Goal: Task Accomplishment & Management: Manage account settings

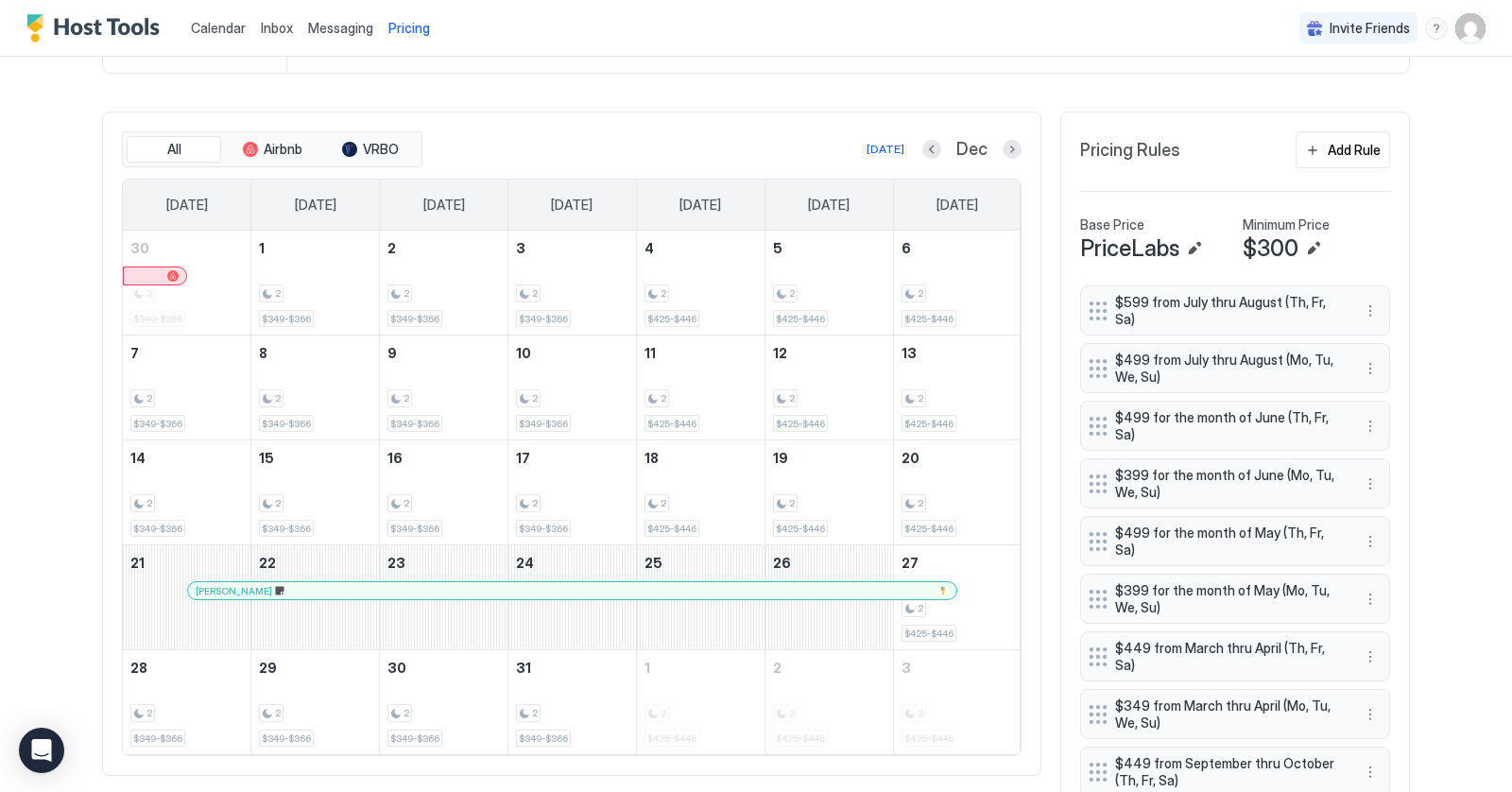
scroll to position [453, 0]
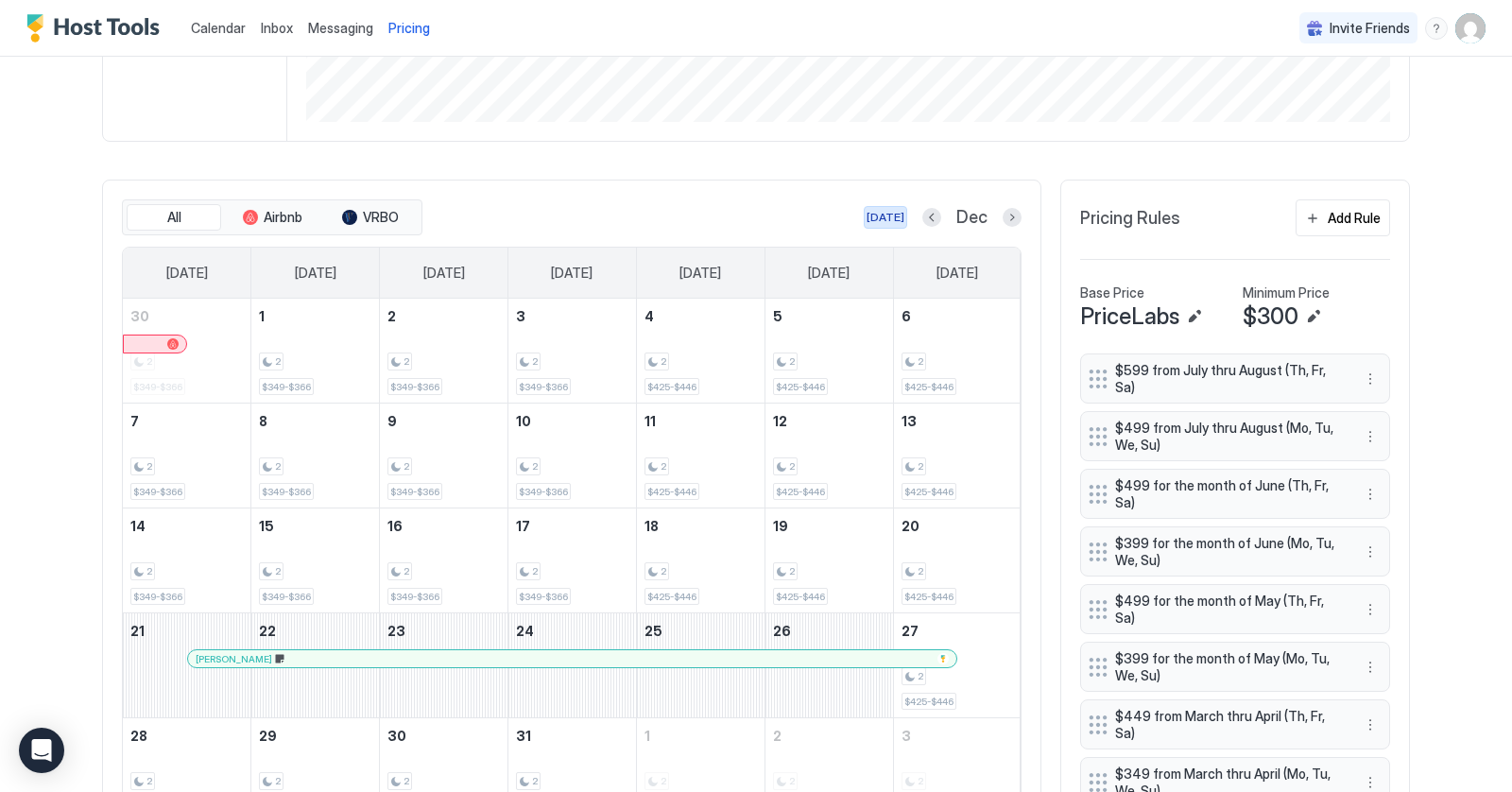
click at [893, 219] on div "[DATE]" at bounding box center [885, 217] width 37 height 17
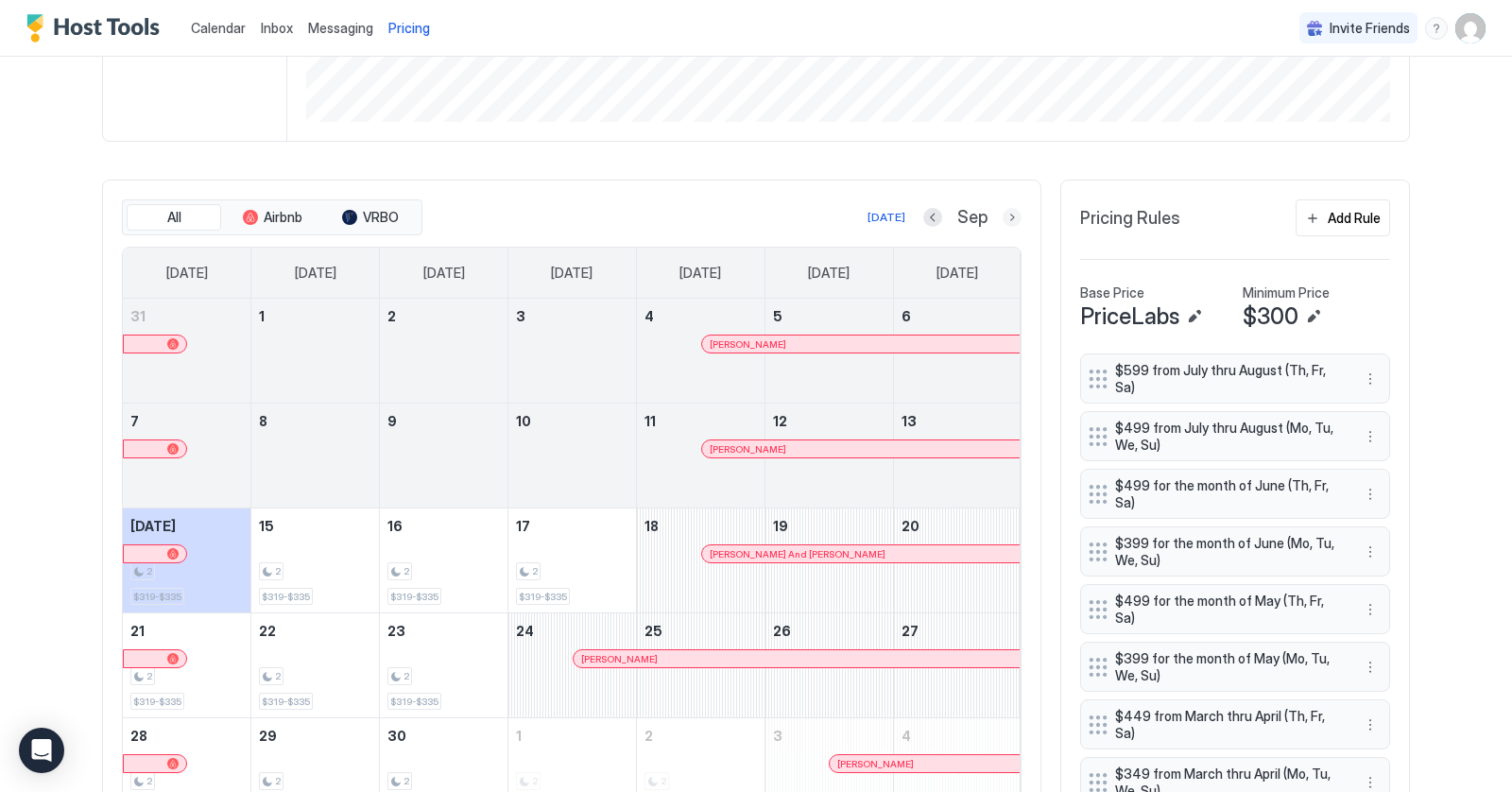
click at [1016, 216] on button "Next month" at bounding box center [1012, 217] width 19 height 19
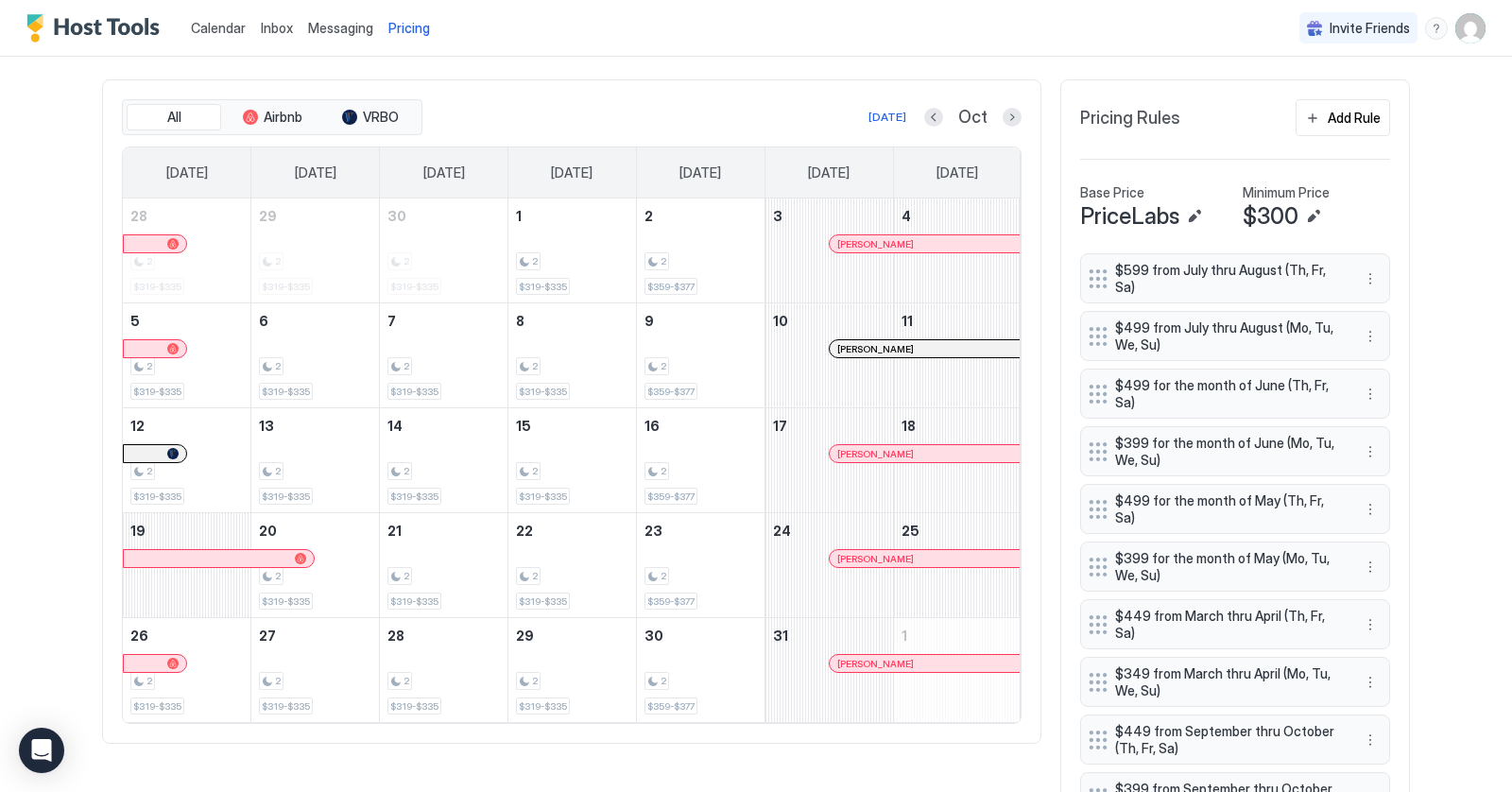
scroll to position [541, 0]
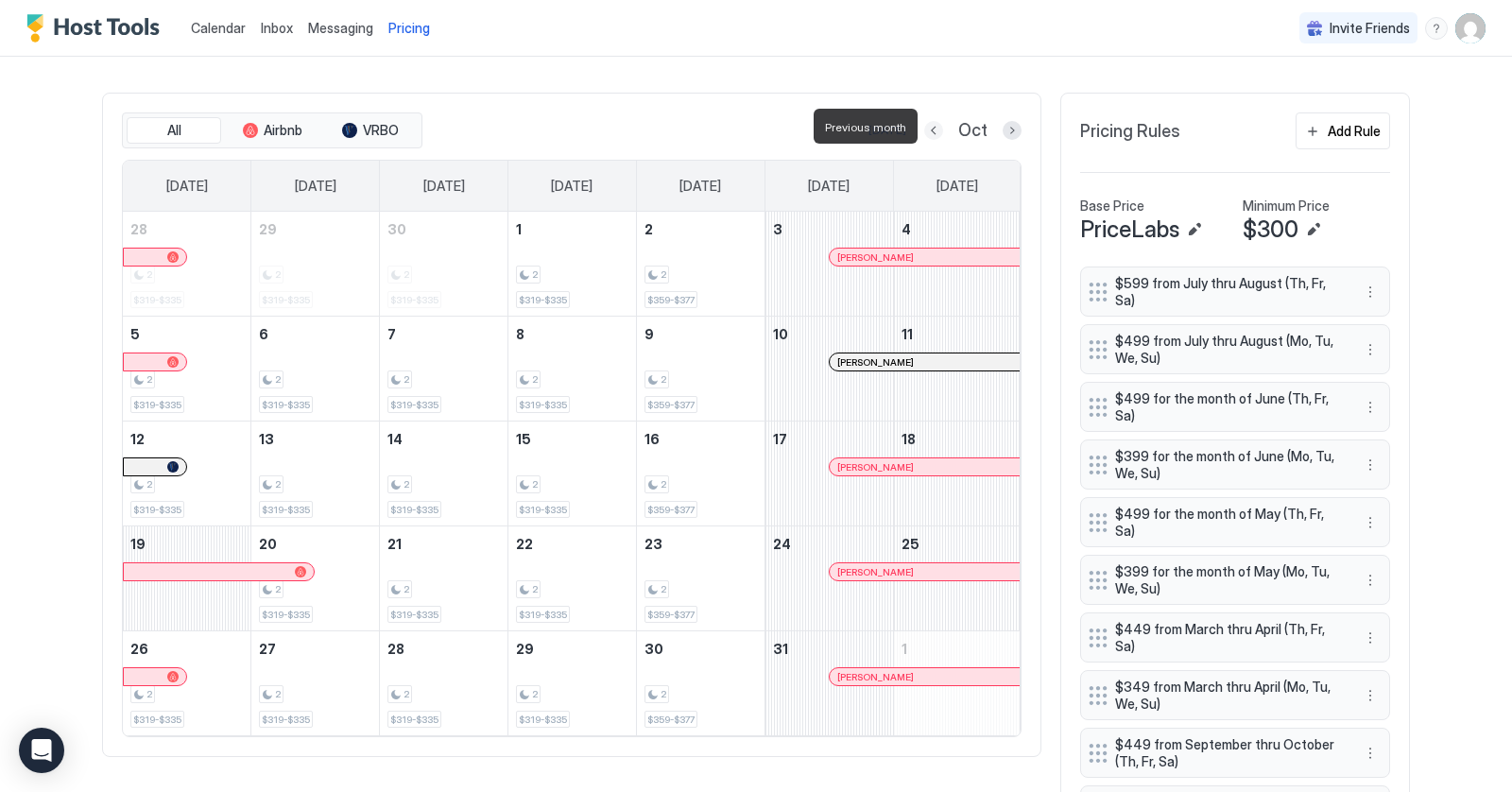
click at [940, 129] on button "Previous month" at bounding box center [933, 130] width 19 height 19
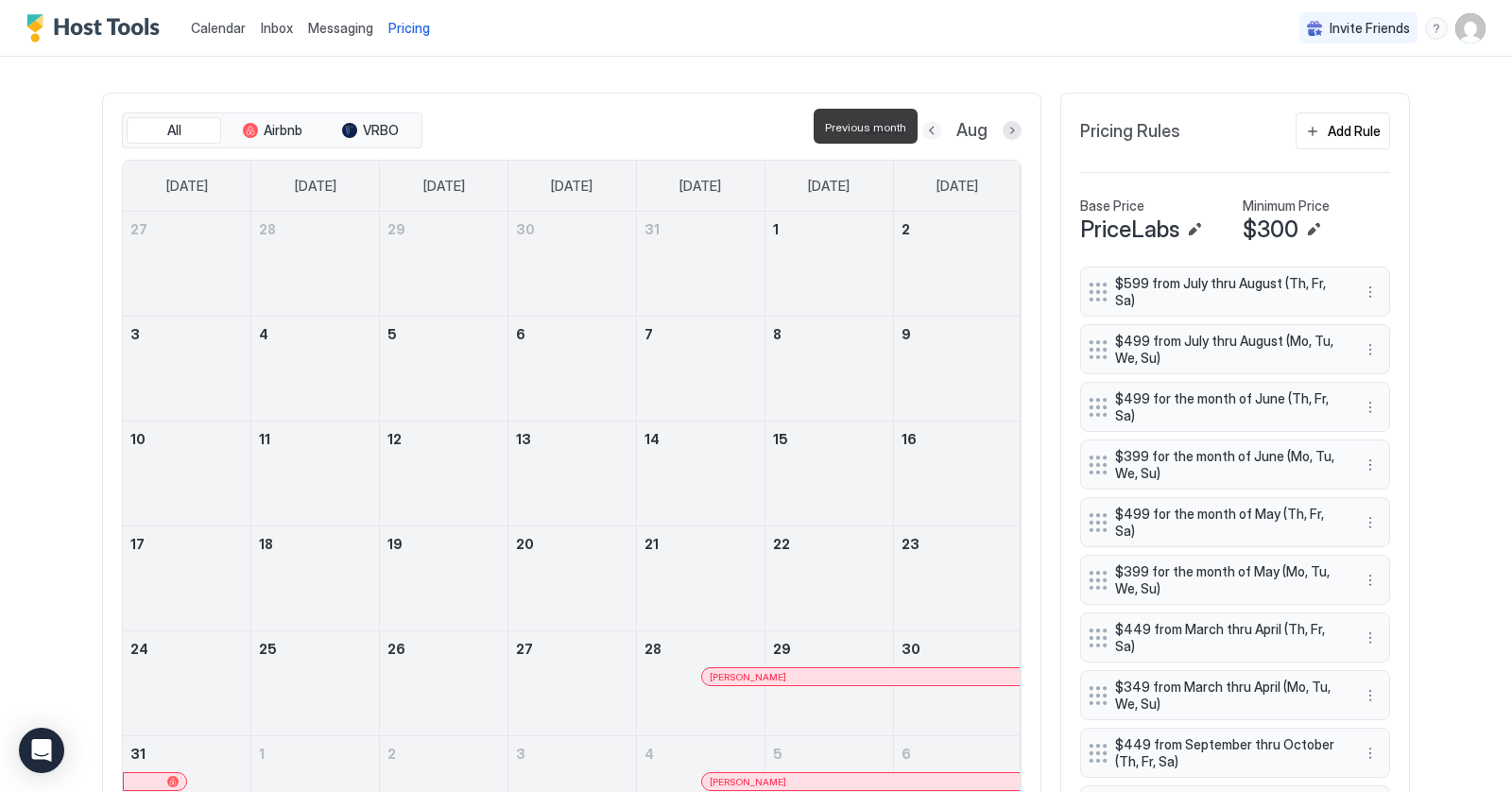
click at [940, 129] on button "Previous month" at bounding box center [931, 130] width 19 height 19
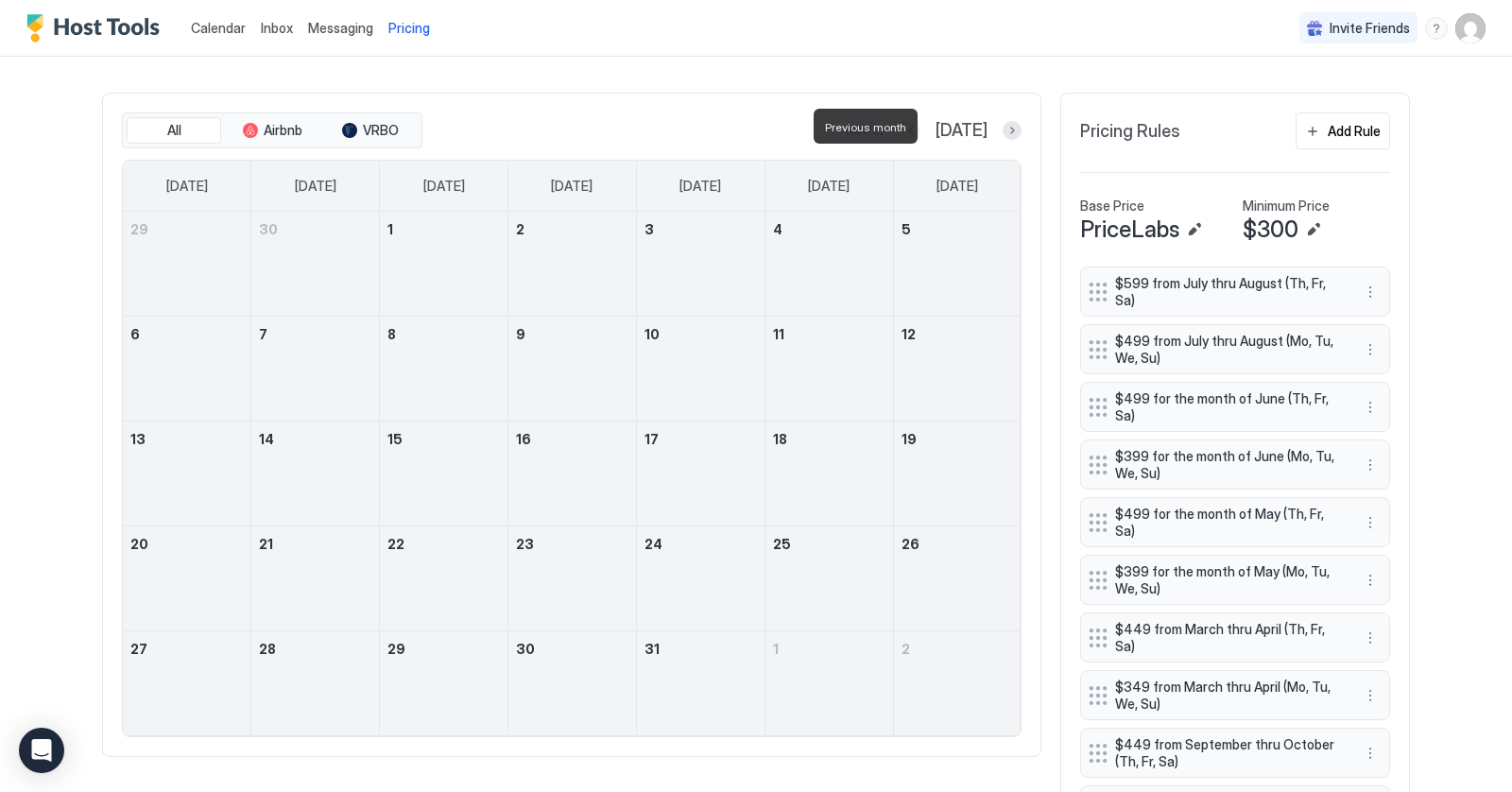
click at [920, 129] on button "Previous month" at bounding box center [910, 130] width 19 height 19
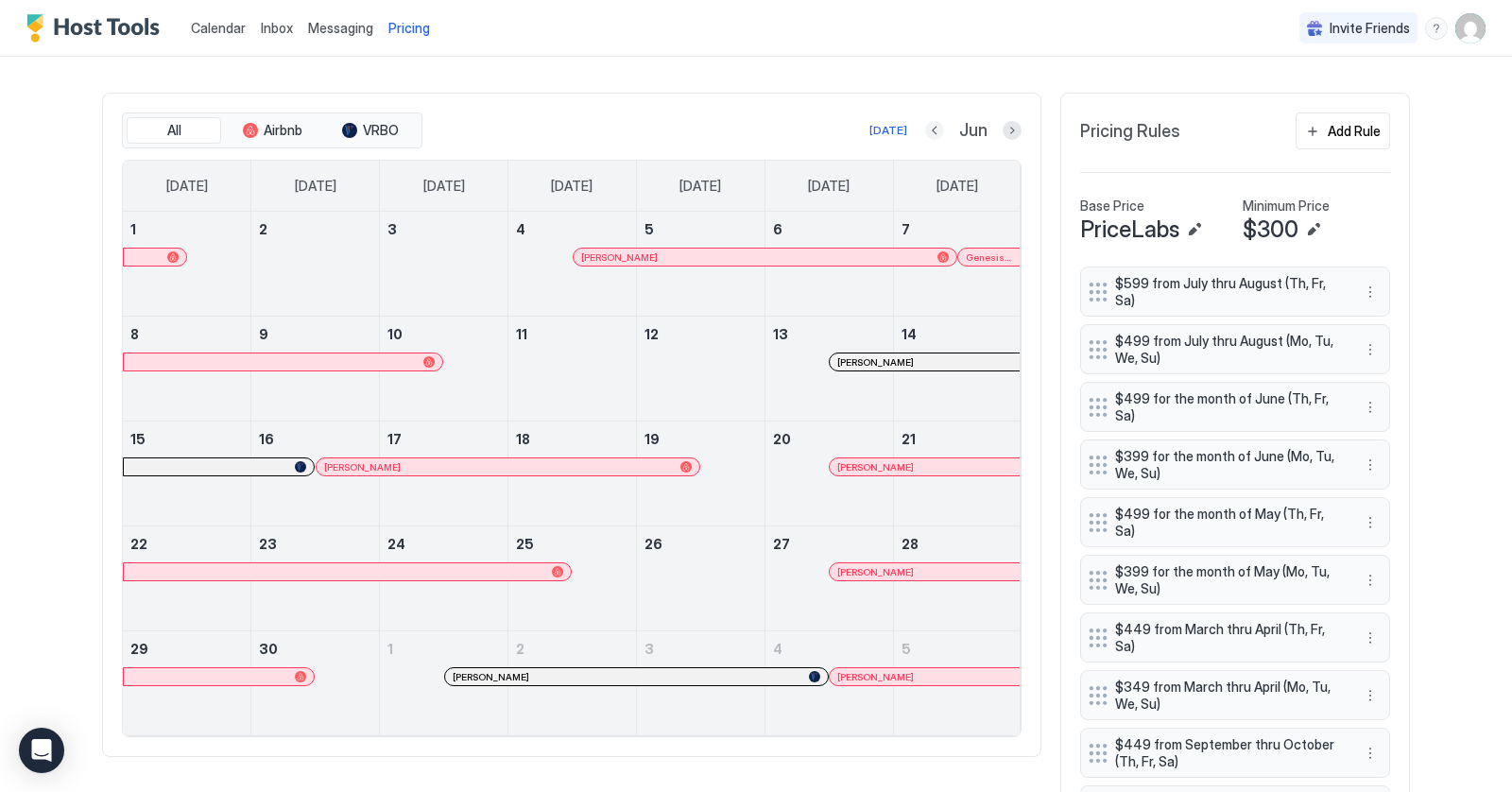
click at [937, 132] on button "Previous month" at bounding box center [934, 130] width 19 height 19
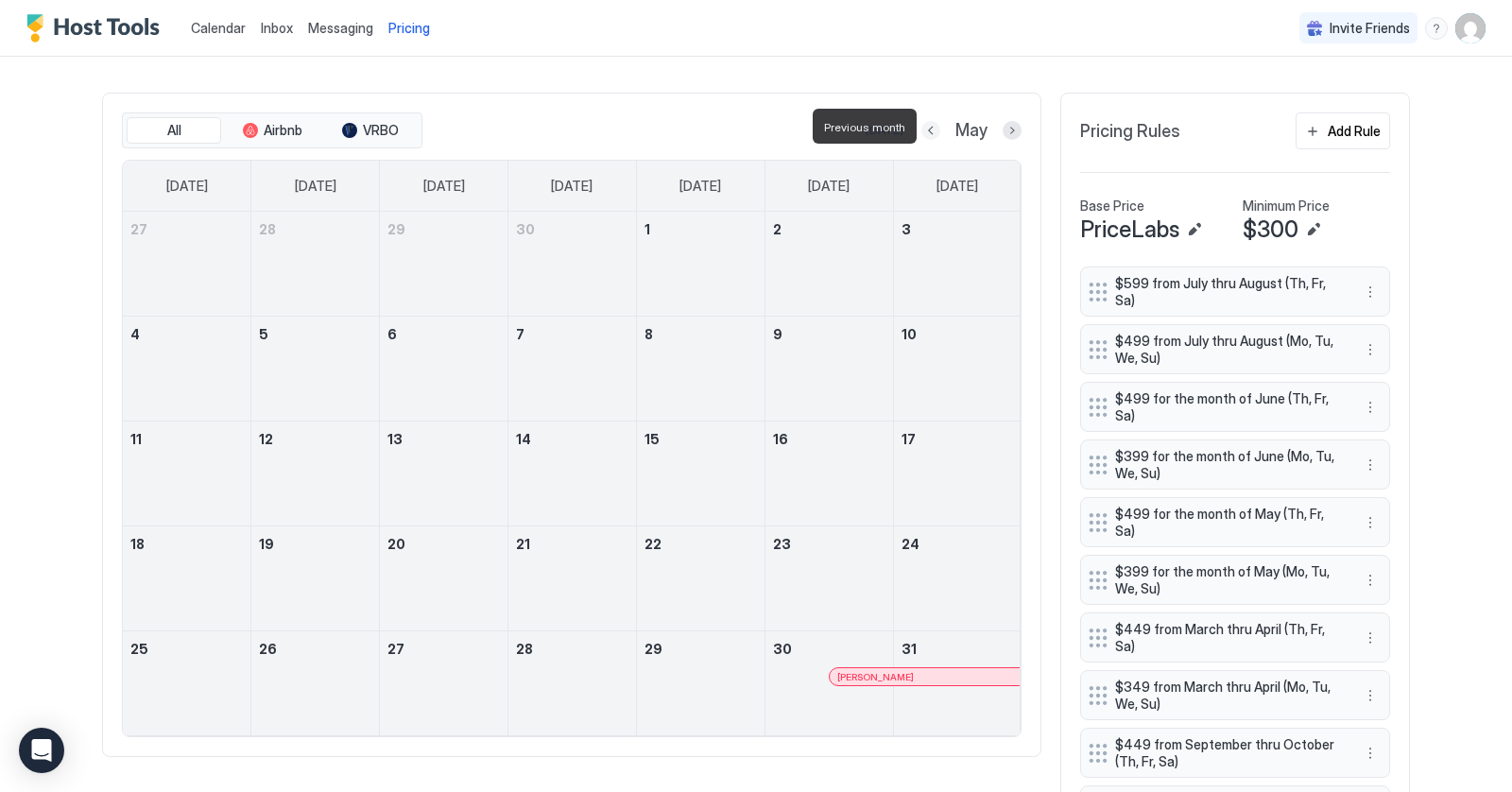
click at [935, 127] on button "Previous month" at bounding box center [930, 130] width 19 height 19
click at [935, 127] on button "Previous month" at bounding box center [936, 130] width 19 height 19
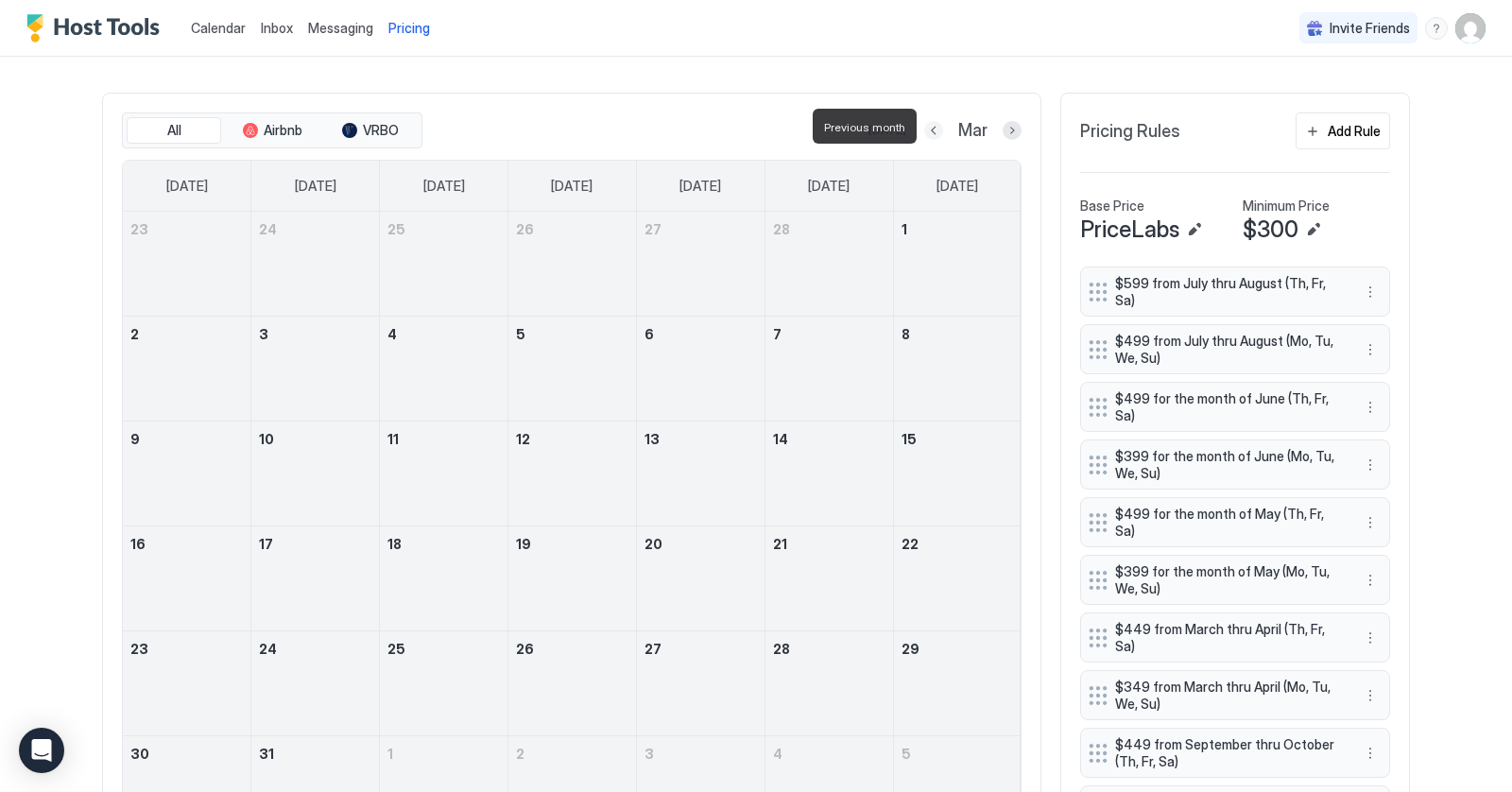
click at [935, 127] on button "Previous month" at bounding box center [933, 130] width 19 height 19
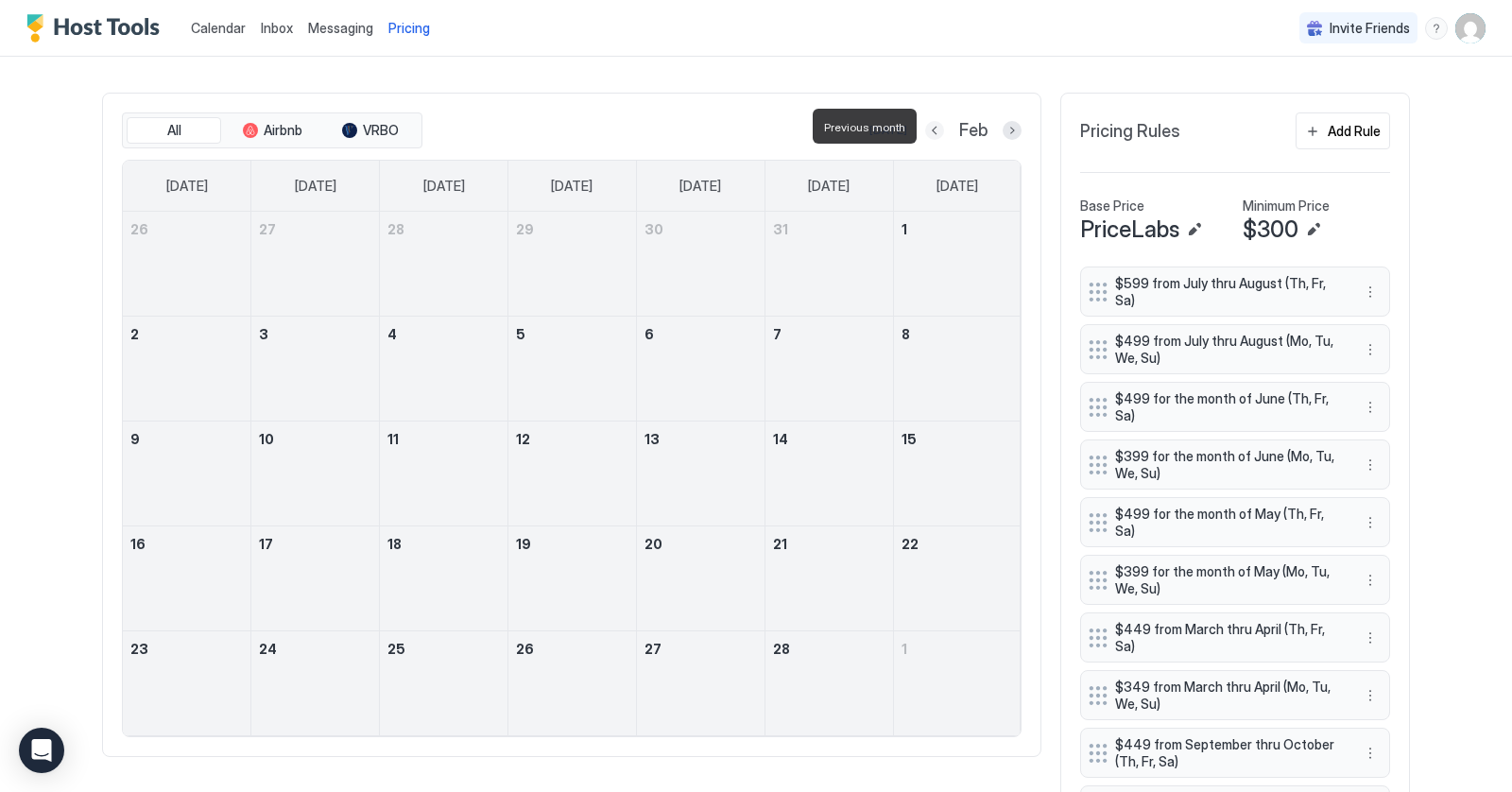
click at [935, 127] on button "Previous month" at bounding box center [934, 130] width 19 height 19
click at [935, 127] on button "Previous month" at bounding box center [931, 130] width 19 height 19
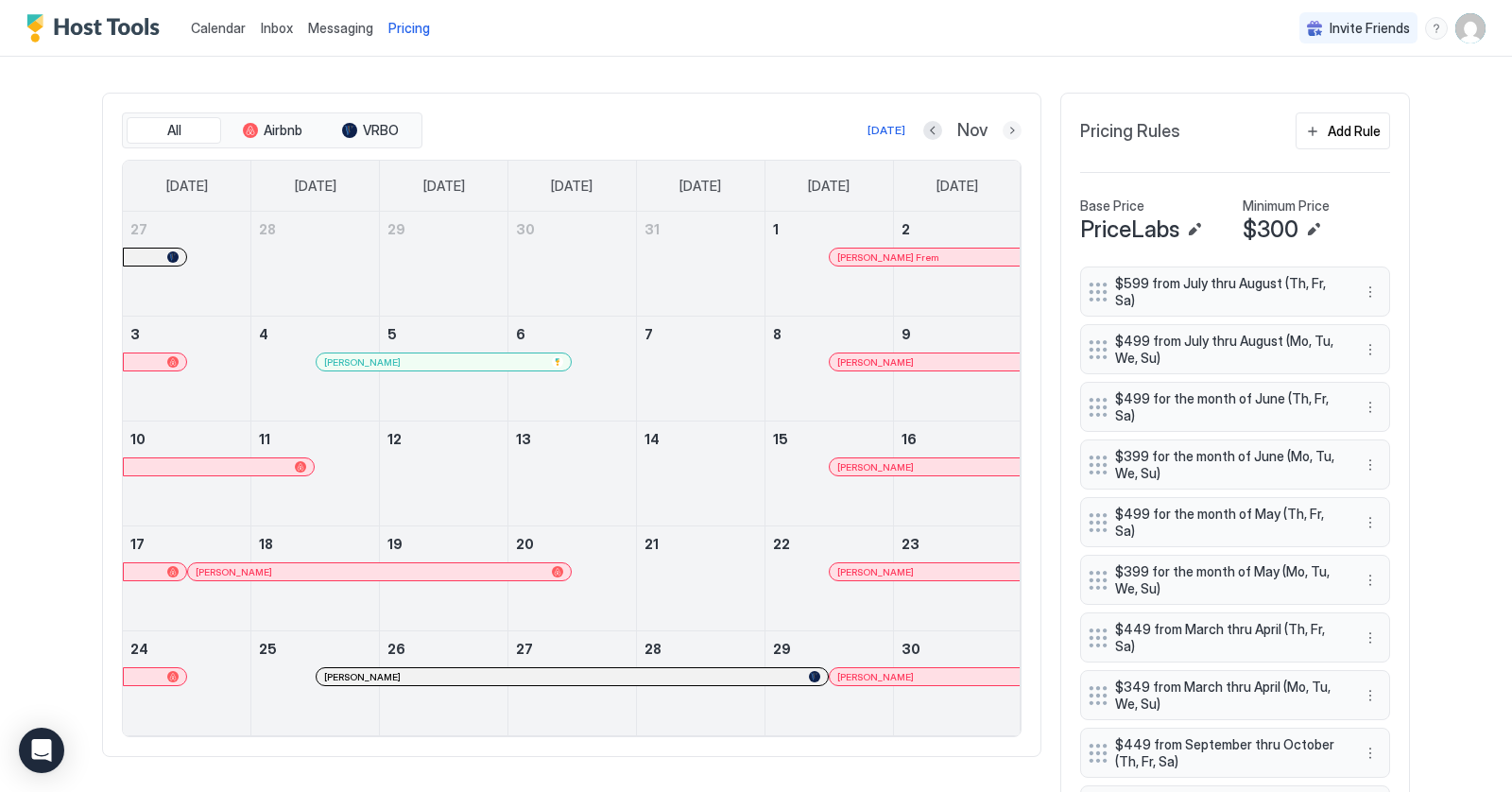
click at [1010, 131] on button "Next month" at bounding box center [1012, 130] width 19 height 19
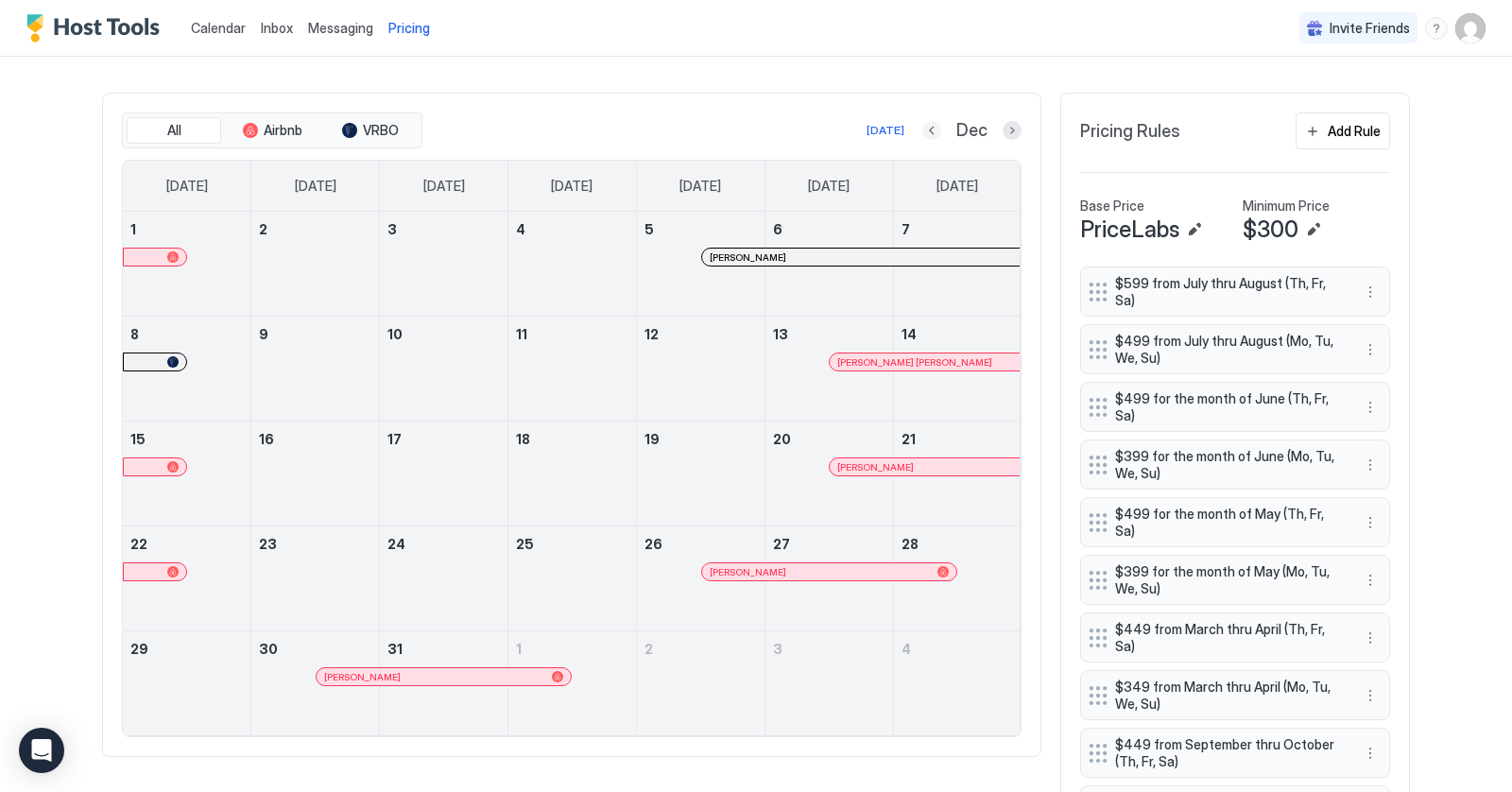
click at [932, 131] on button "Previous month" at bounding box center [931, 130] width 19 height 19
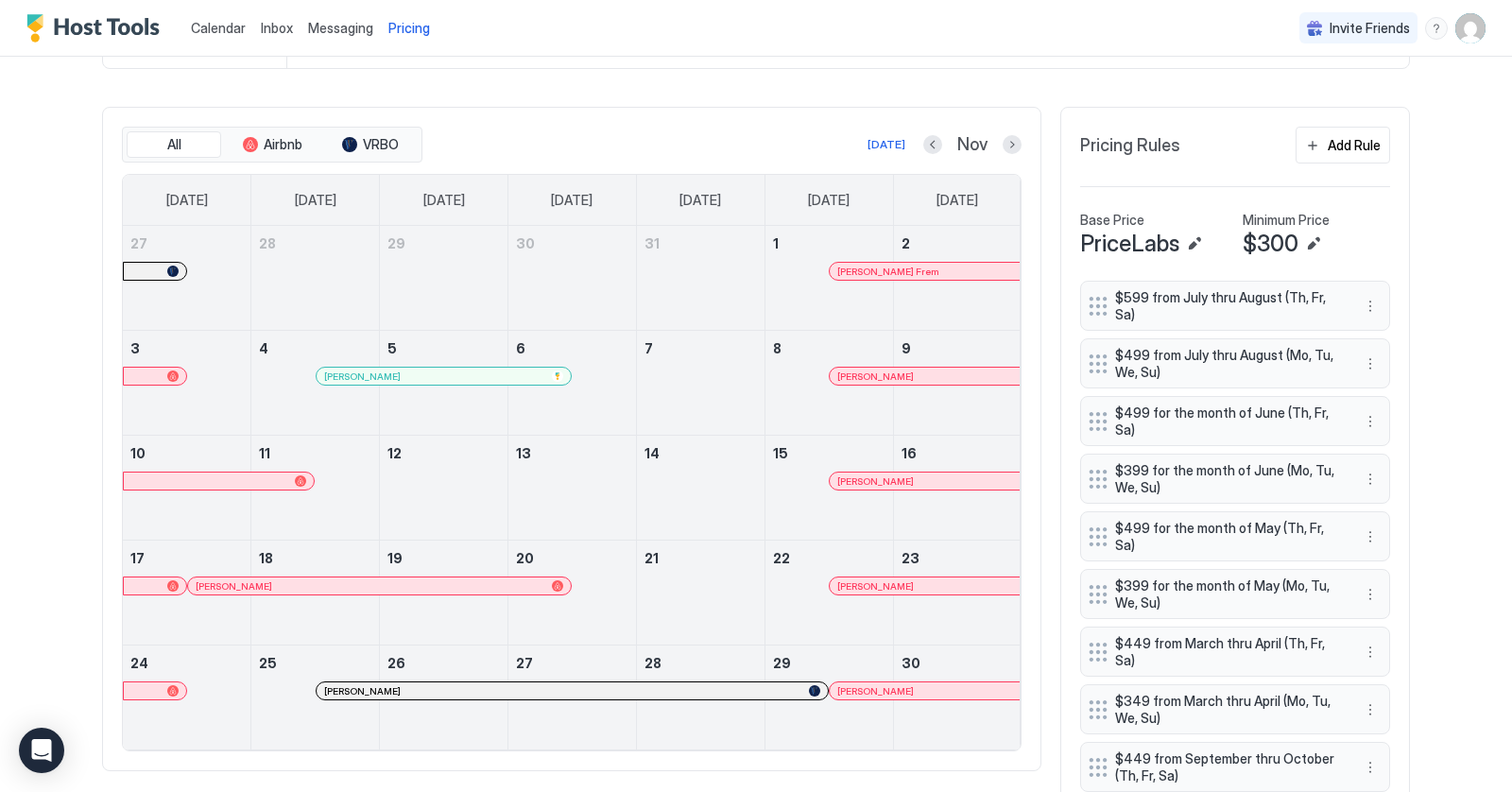
scroll to position [530, 0]
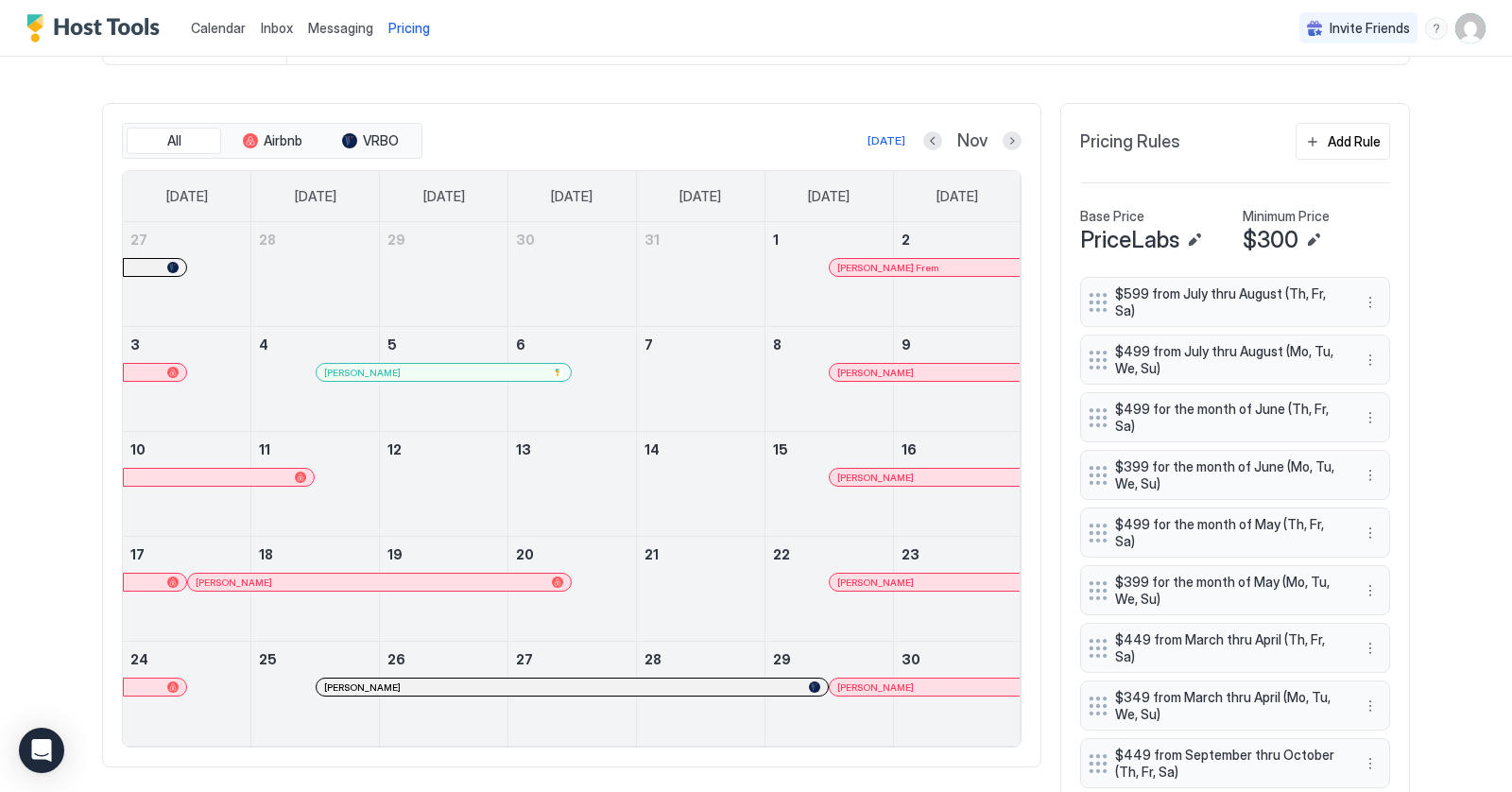
click at [586, 682] on div at bounding box center [587, 687] width 15 height 15
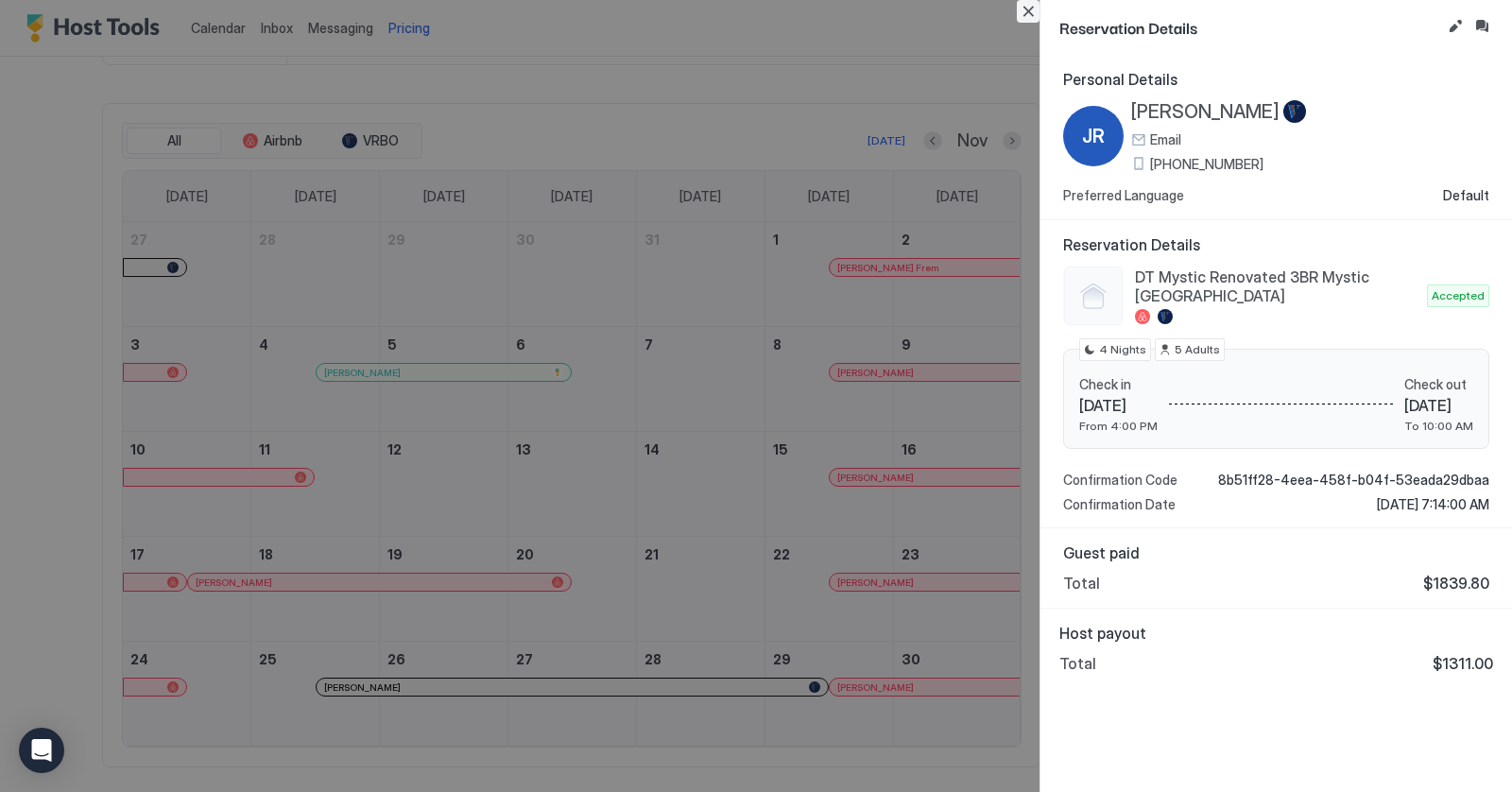
click at [1029, 13] on button "Close" at bounding box center [1027, 11] width 23 height 23
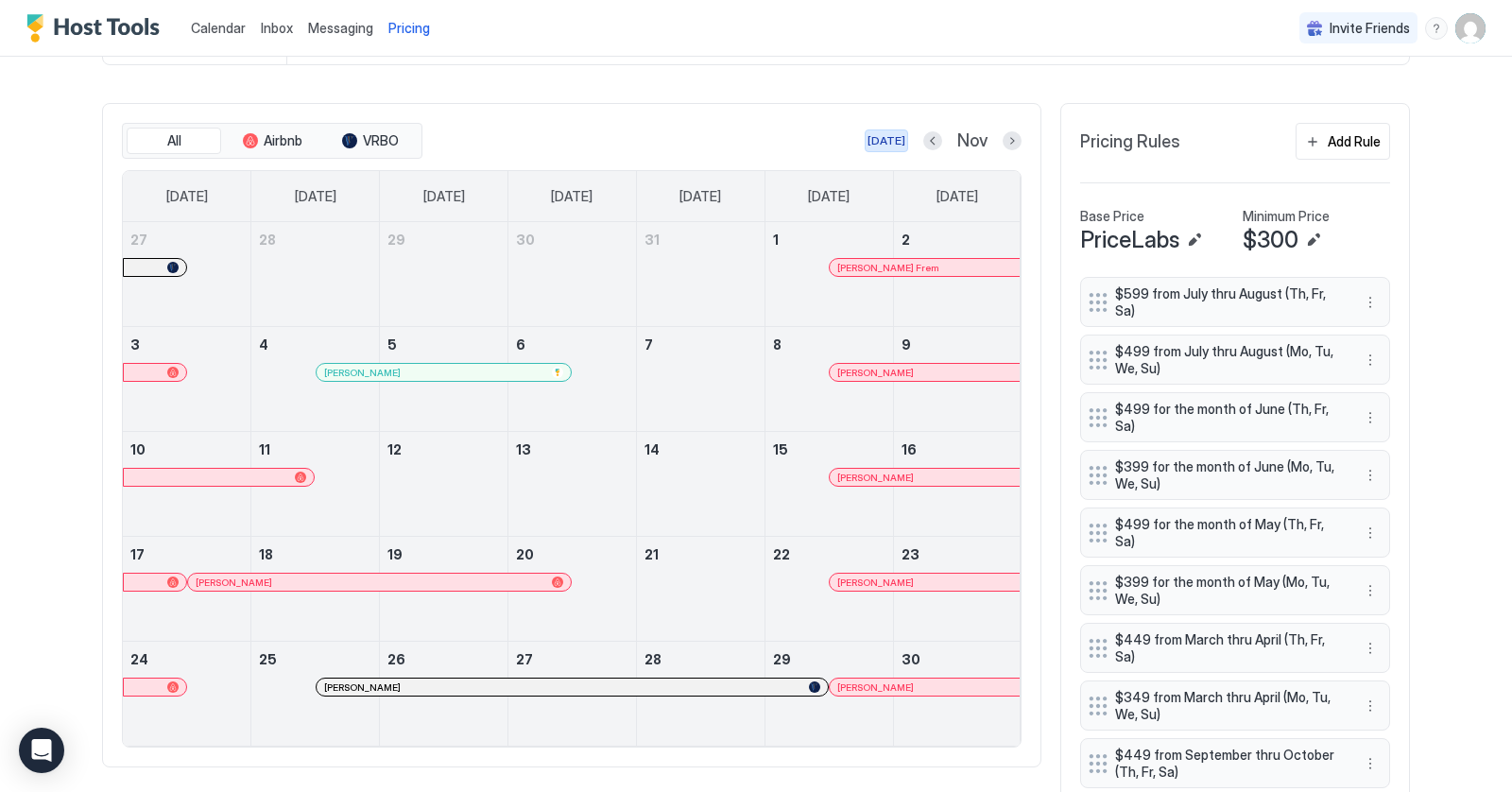
click at [894, 145] on div "[DATE]" at bounding box center [886, 140] width 37 height 17
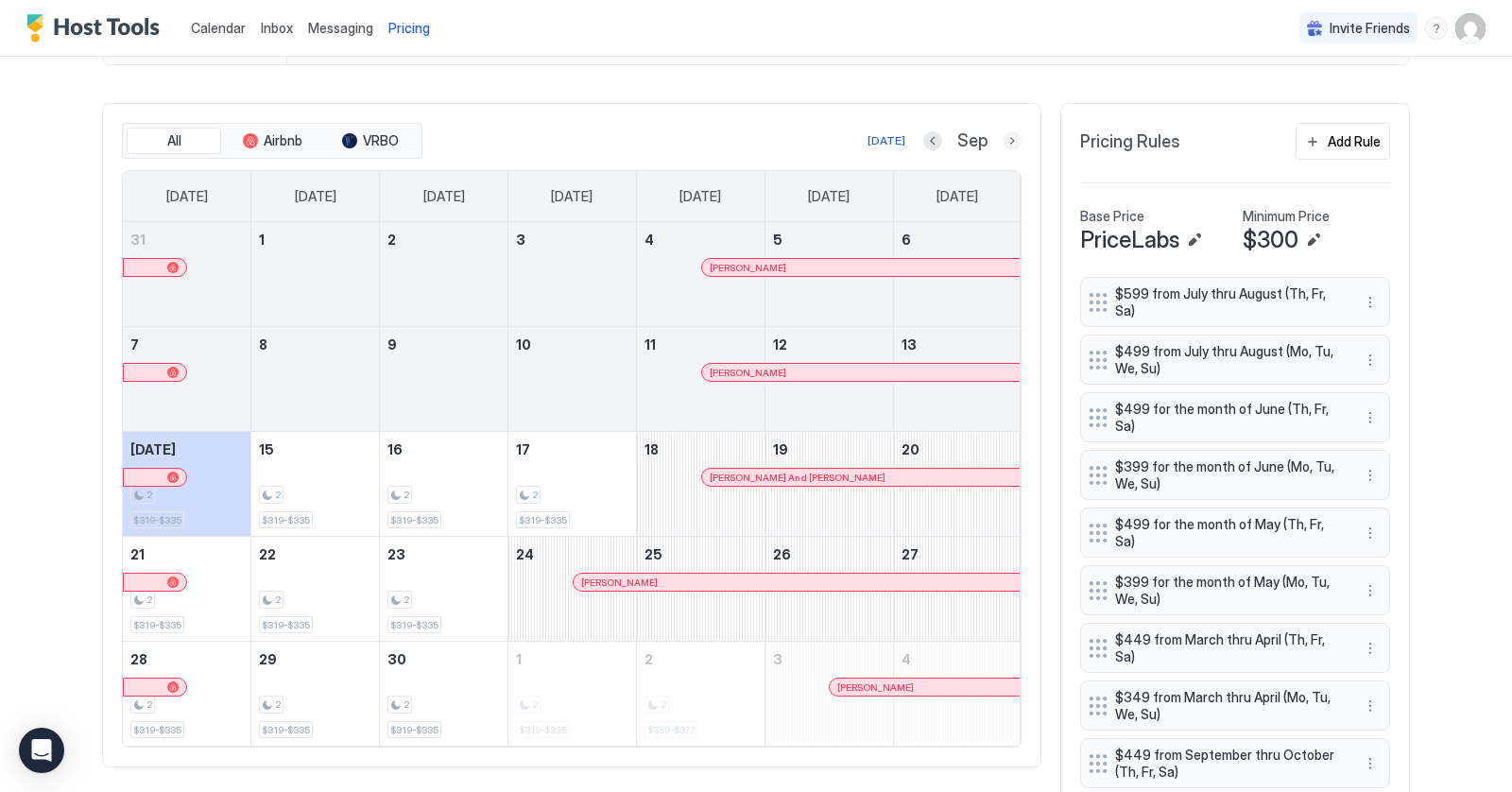
click at [1013, 141] on button "Next month" at bounding box center [1012, 140] width 19 height 19
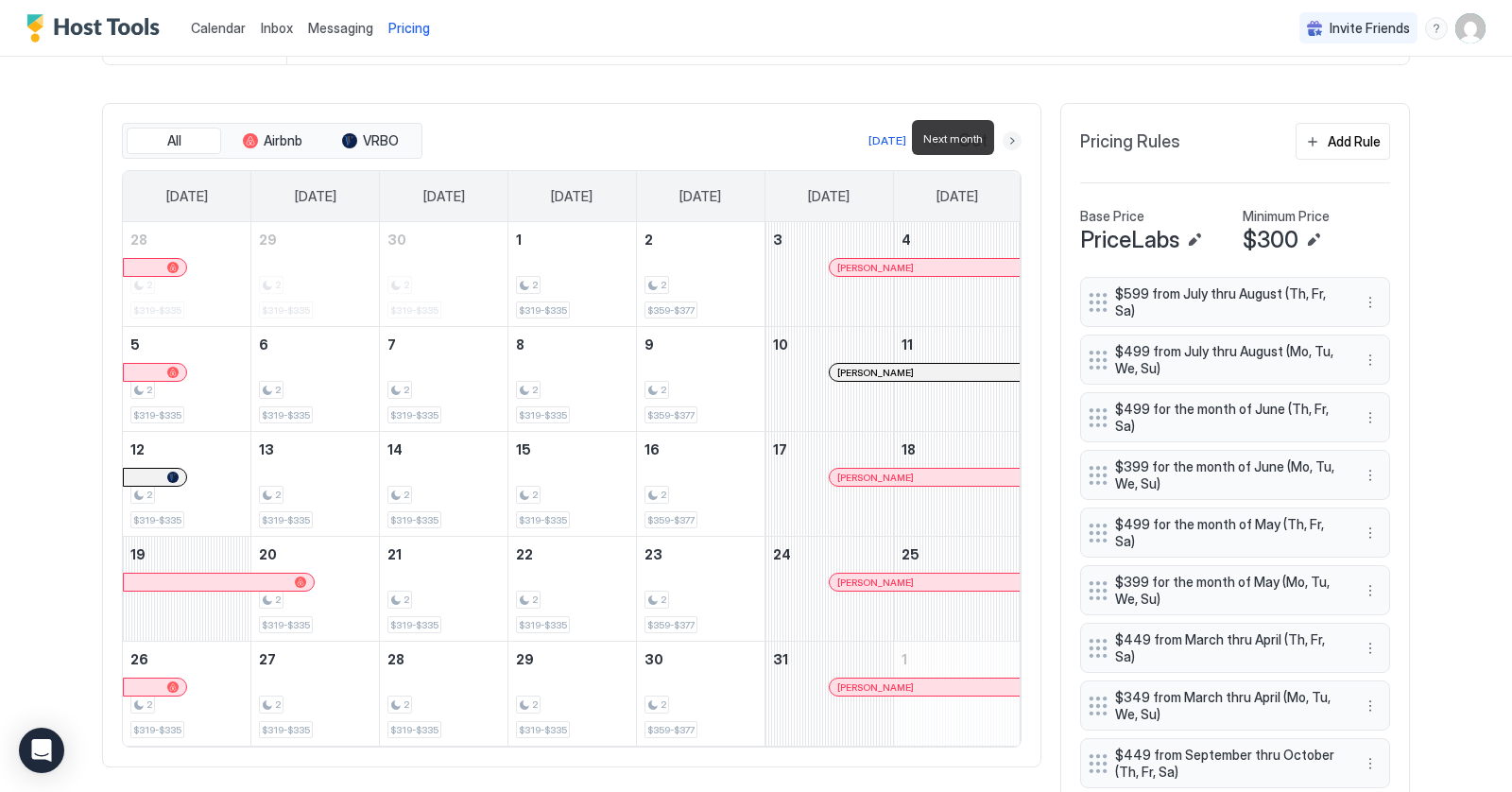
click at [1013, 141] on button "Next month" at bounding box center [1012, 140] width 19 height 19
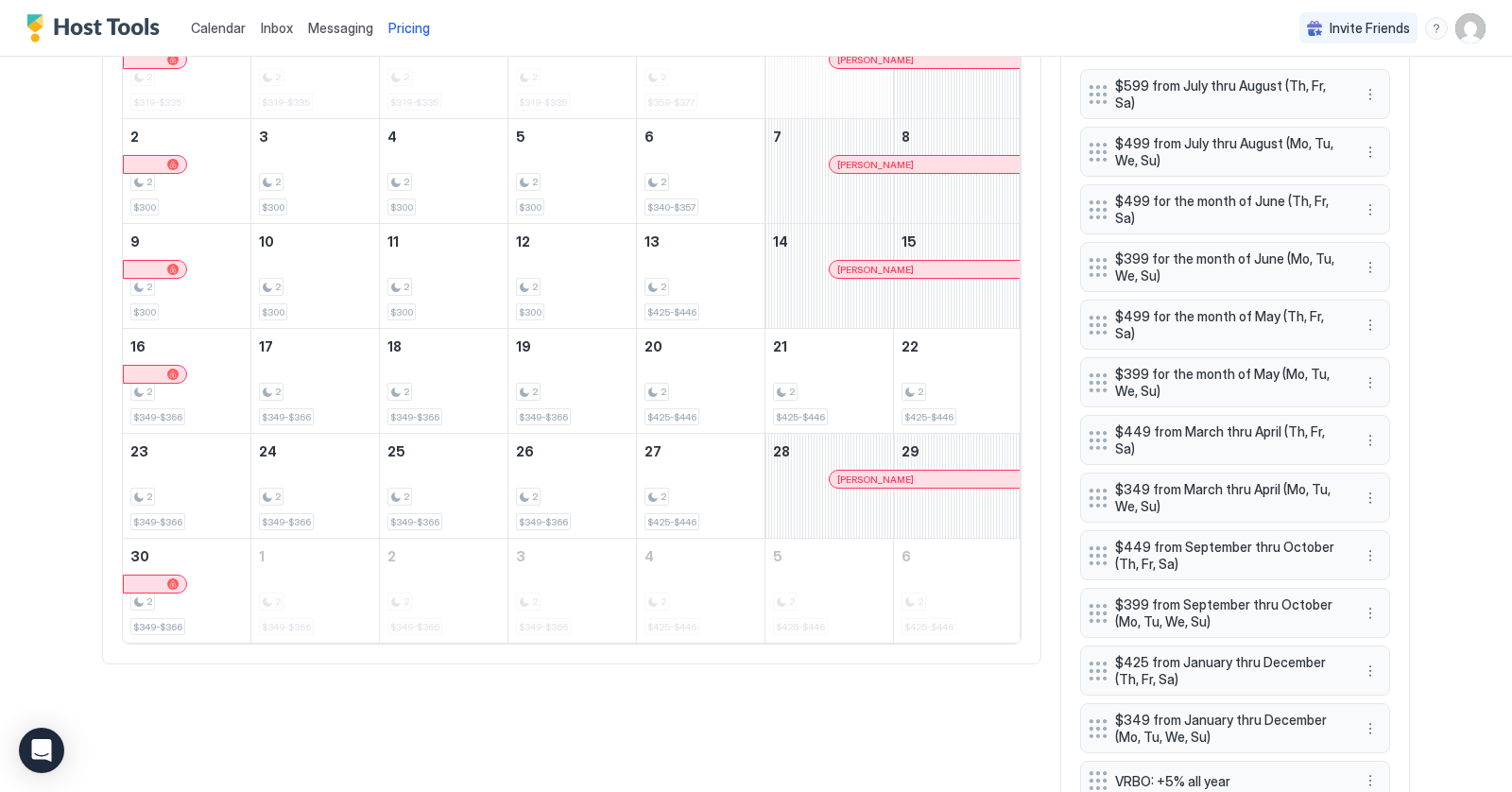
scroll to position [739, 0]
click at [1377, 658] on button "More options" at bounding box center [1369, 669] width 23 height 23
click at [1397, 670] on div "Edit" at bounding box center [1396, 663] width 71 height 31
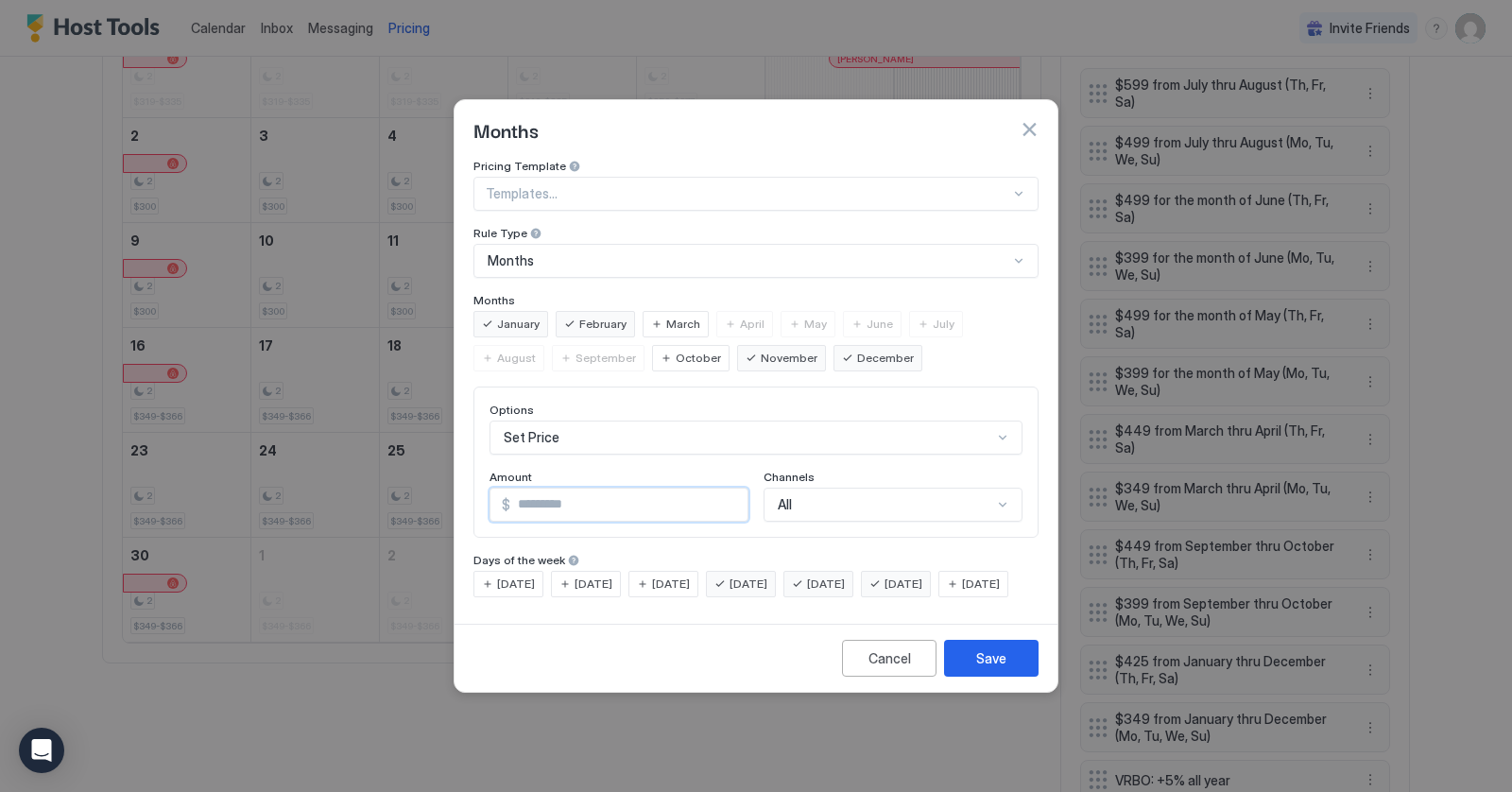
drag, startPoint x: 561, startPoint y: 487, endPoint x: 501, endPoint y: 486, distance: 60.0
click at [501, 488] on div "$ ***" at bounding box center [619, 504] width 259 height 34
type input "***"
click at [1003, 667] on div "Save" at bounding box center [991, 658] width 31 height 20
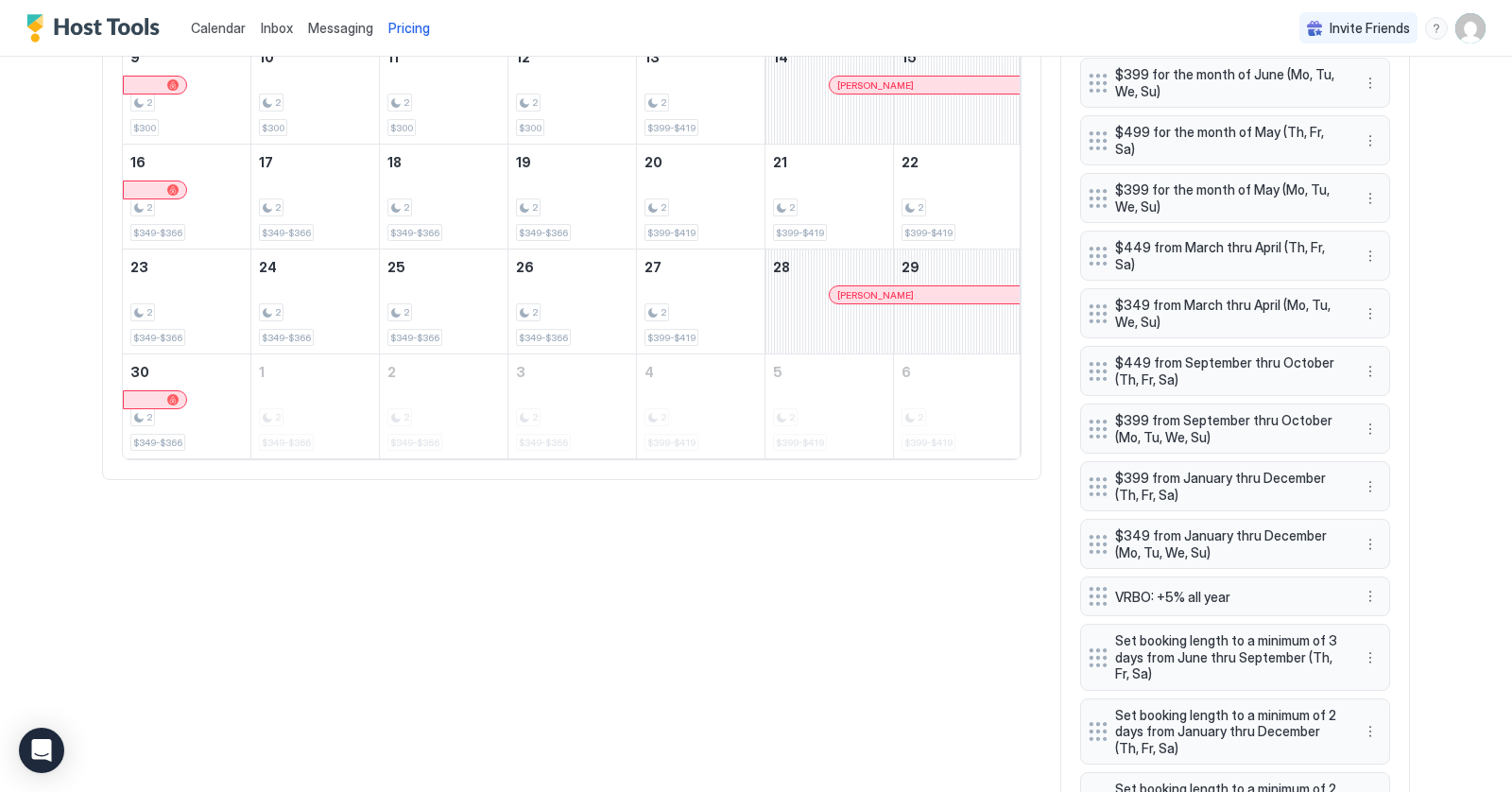
scroll to position [1050, 0]
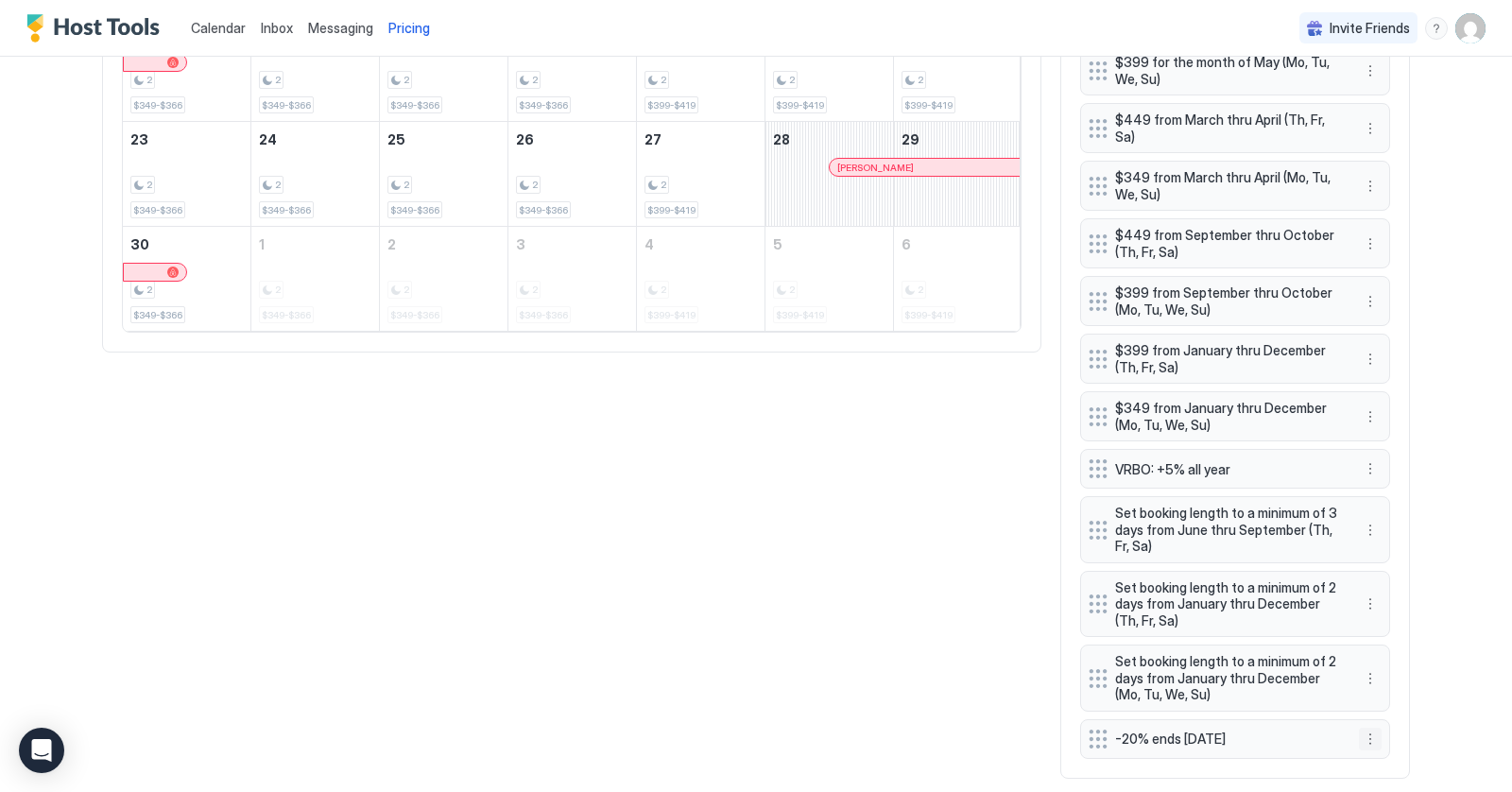
click at [1372, 727] on button "More options" at bounding box center [1369, 738] width 23 height 23
click at [1396, 612] on span "Edit" at bounding box center [1399, 612] width 21 height 14
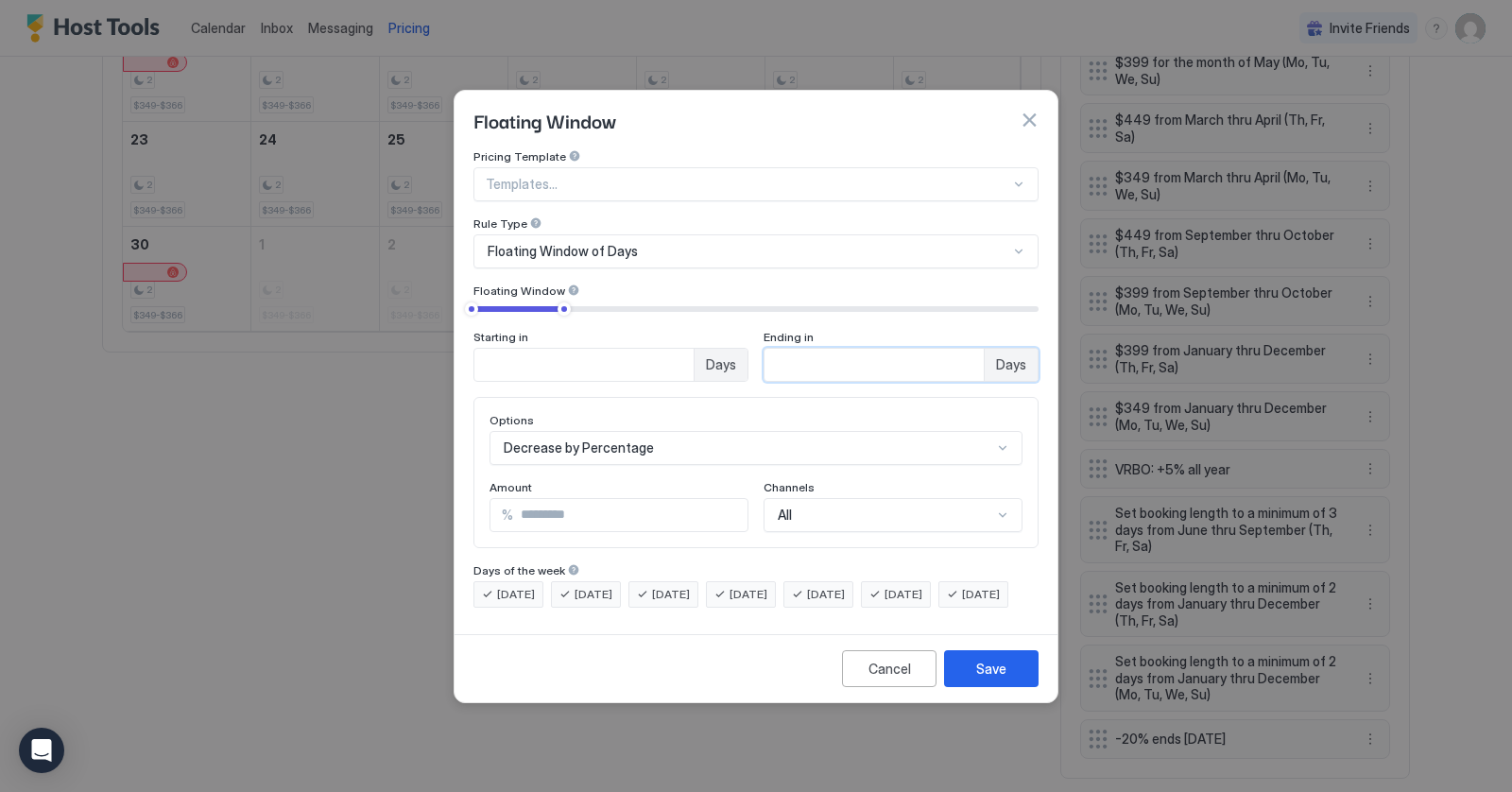
drag, startPoint x: 806, startPoint y: 348, endPoint x: 735, endPoint y: 347, distance: 71.0
click at [735, 347] on div "Starting in * Days Ending in ** Days" at bounding box center [756, 356] width 565 height 52
type input "**"
click at [991, 679] on div "Save" at bounding box center [991, 668] width 31 height 20
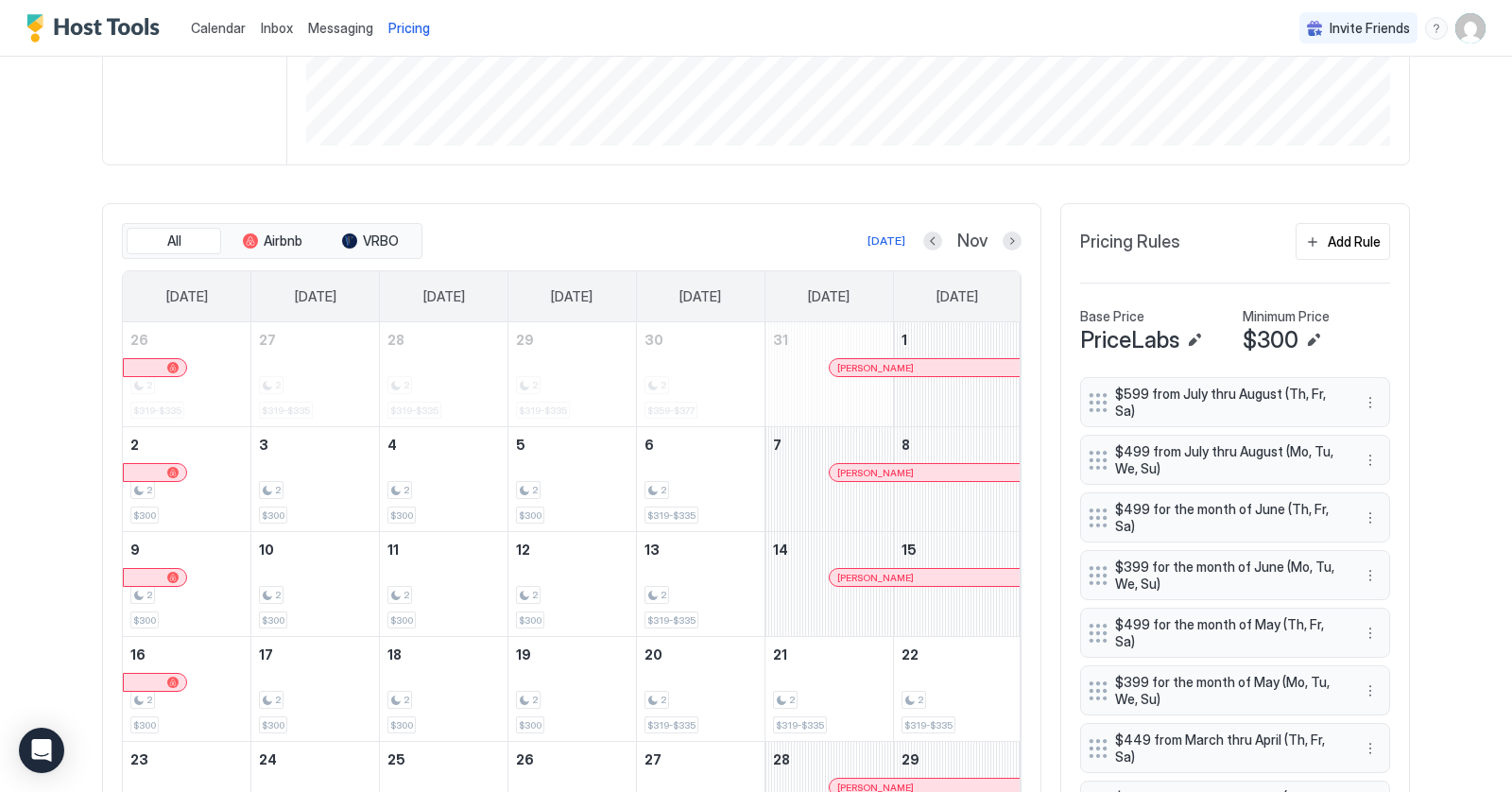
scroll to position [431, 0]
click at [1014, 231] on button "Next month" at bounding box center [1012, 238] width 19 height 19
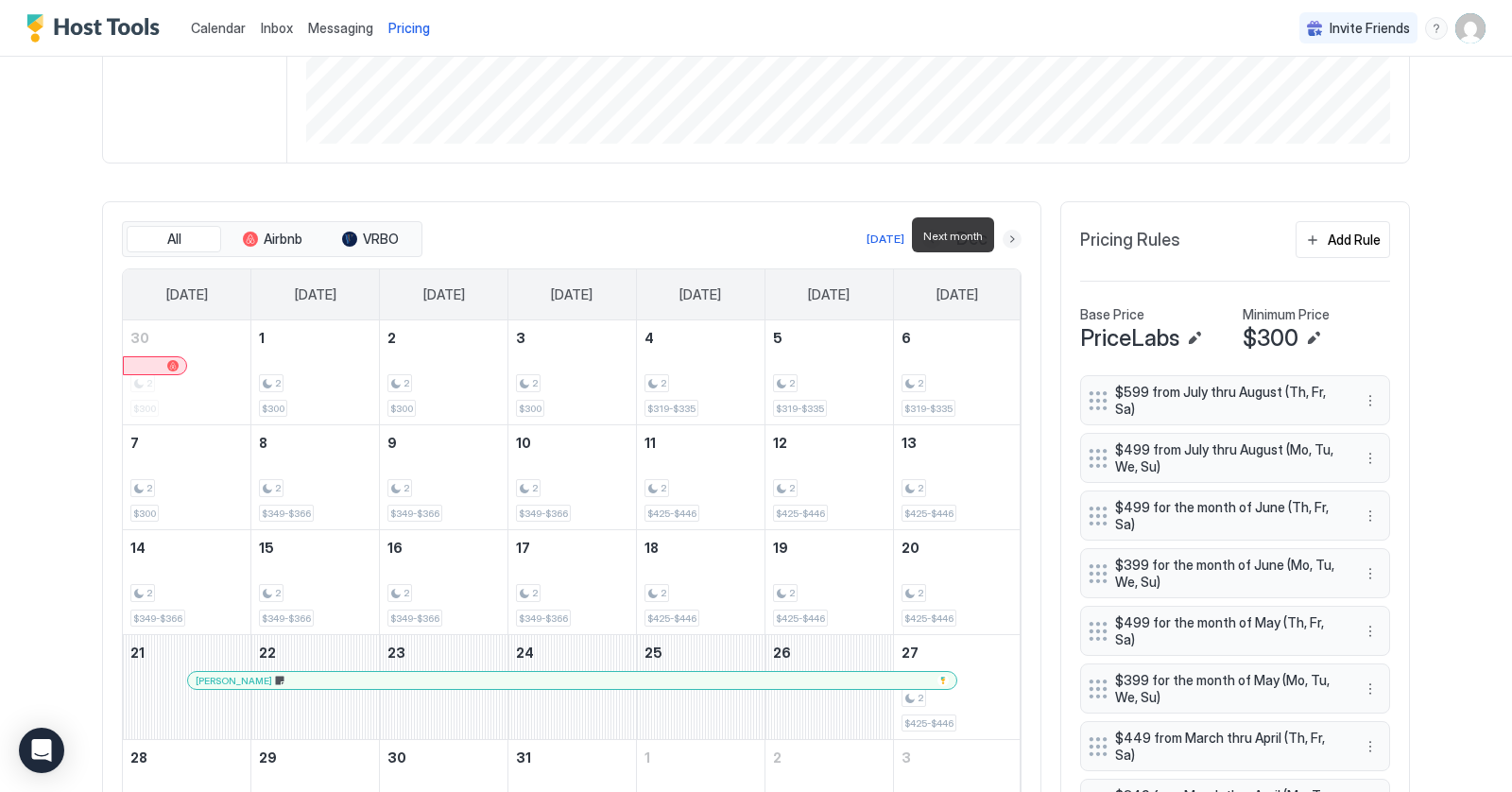
scroll to position [539, 0]
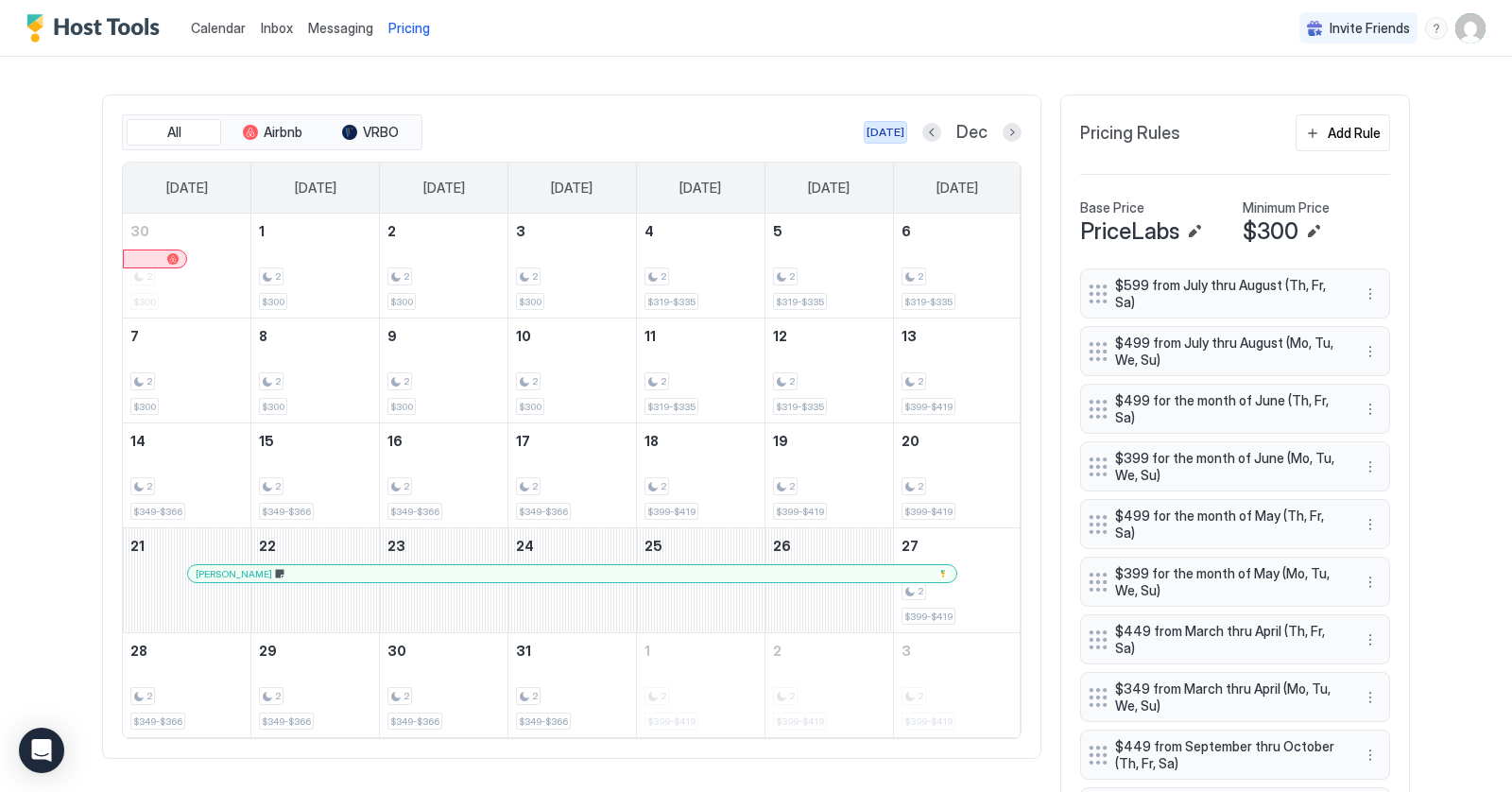
click at [887, 130] on div "[DATE]" at bounding box center [885, 132] width 37 height 17
